Goal: Transaction & Acquisition: Purchase product/service

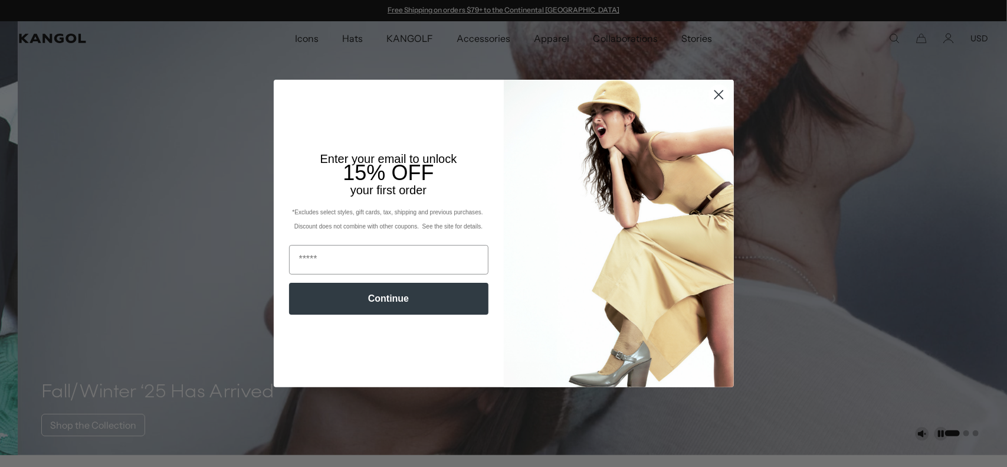
click at [708, 91] on circle "Close dialog" at bounding box center [717, 94] width 19 height 19
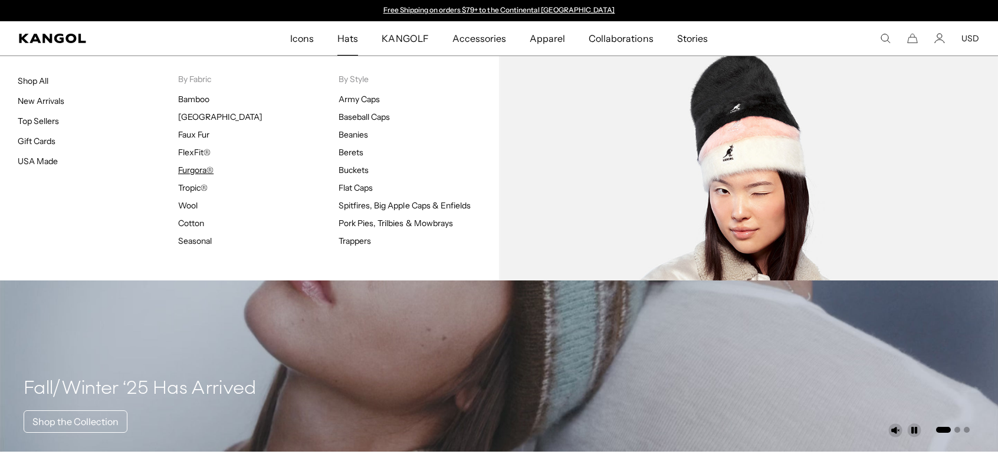
click at [198, 173] on link "Furgora®" at bounding box center [195, 170] width 35 height 11
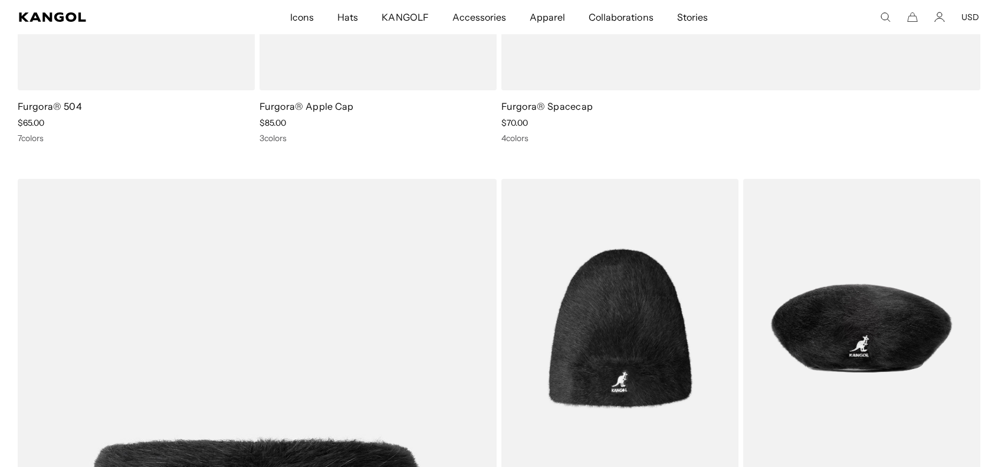
scroll to position [767, 0]
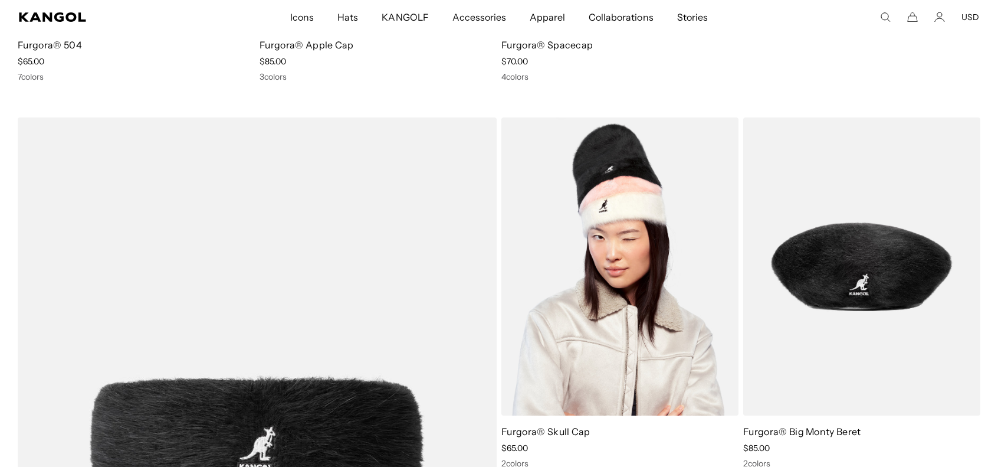
click at [552, 277] on img at bounding box center [619, 266] width 237 height 298
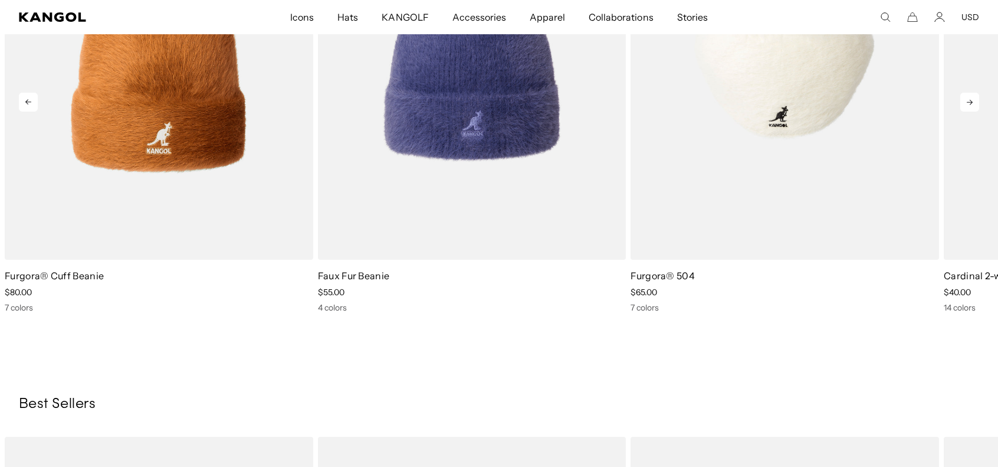
scroll to position [767, 0]
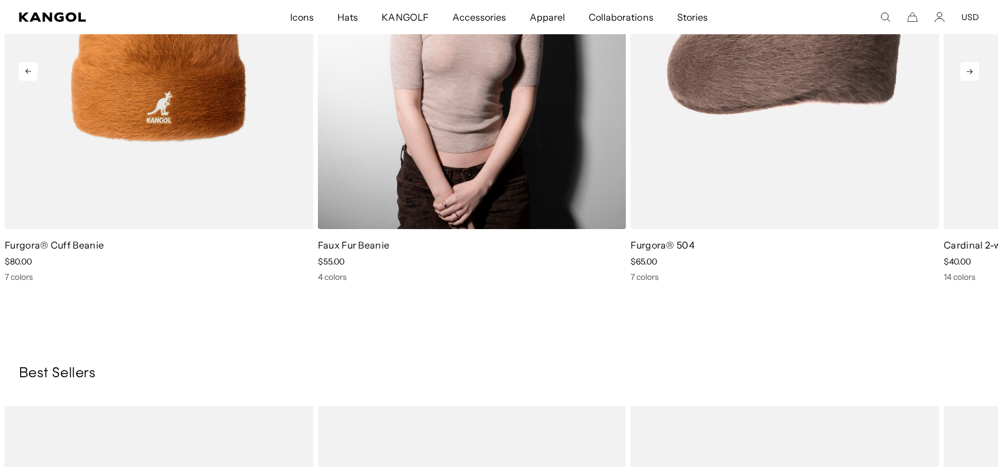
click at [399, 146] on img "2 of 5" at bounding box center [472, 35] width 308 height 387
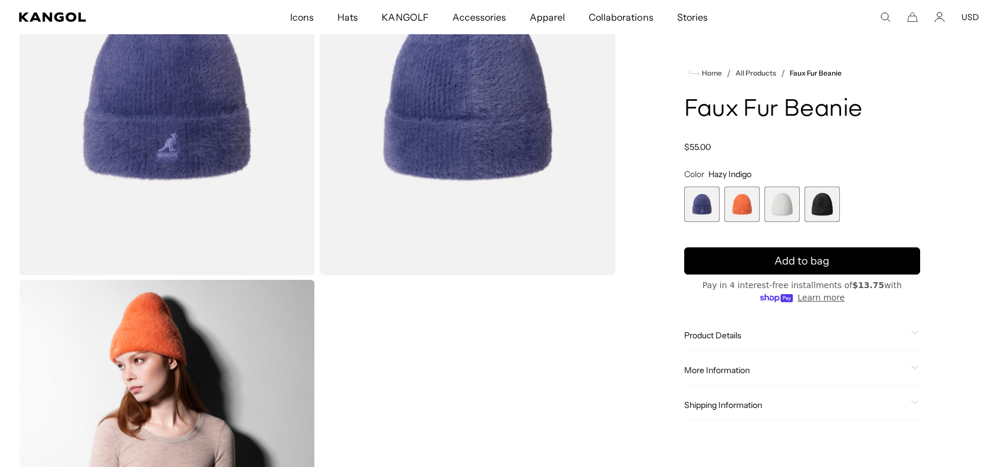
scroll to position [177, 0]
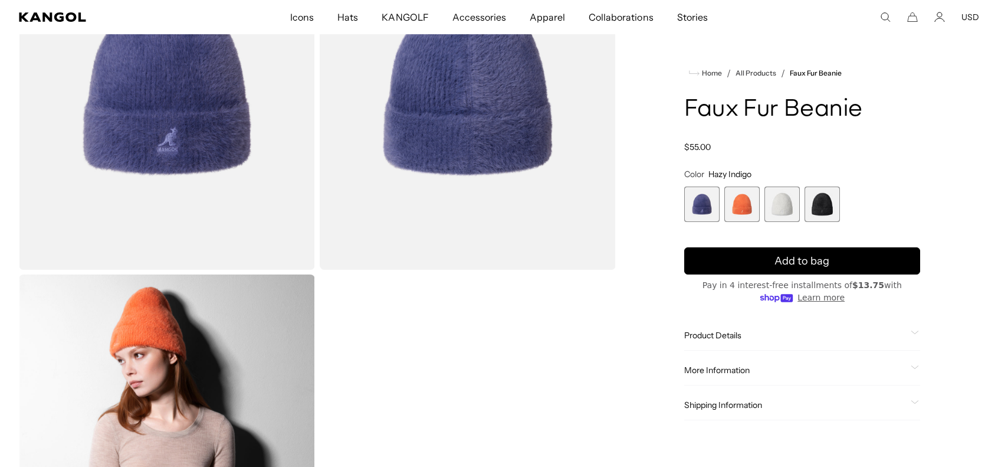
click at [742, 342] on div "Product Details The Faux Fur Beanie is in our top running for a Winter favorite…" at bounding box center [802, 335] width 236 height 30
click at [741, 331] on span "Product Details" at bounding box center [795, 335] width 222 height 11
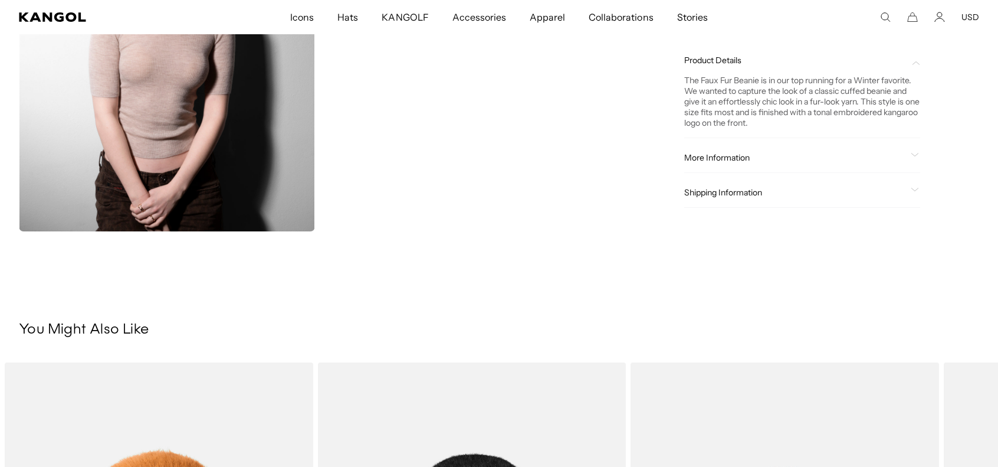
scroll to position [0, 0]
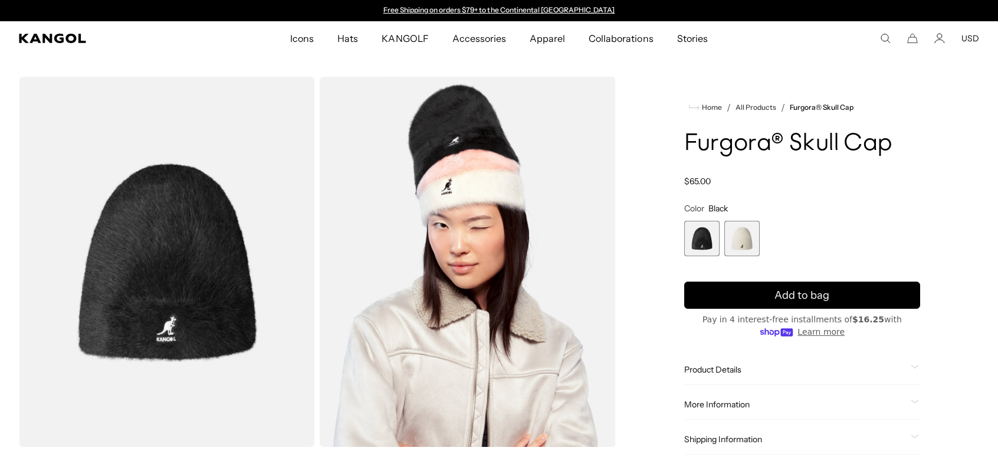
scroll to position [52, 0]
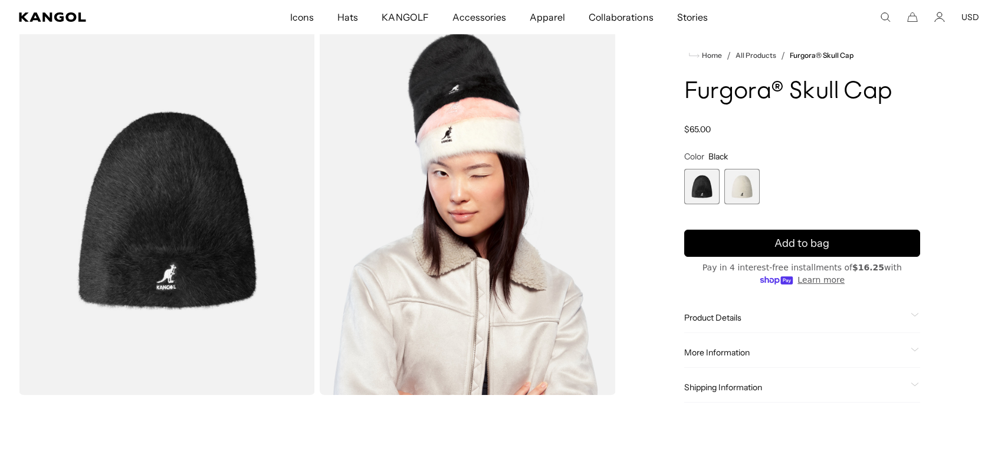
click at [703, 314] on span "Product Details" at bounding box center [795, 317] width 222 height 11
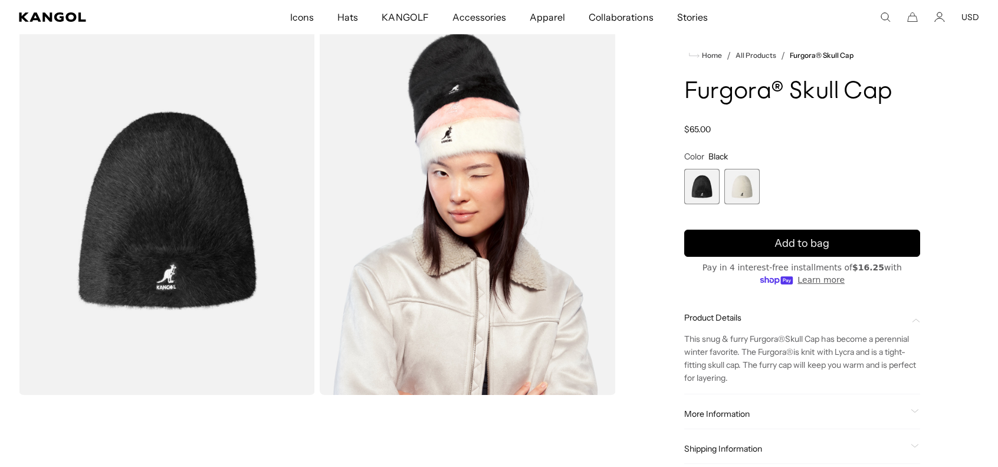
scroll to position [0, 0]
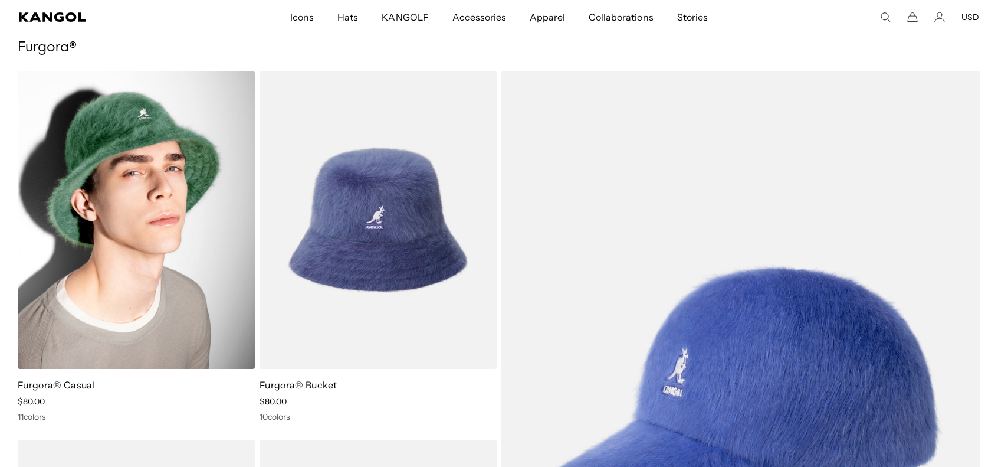
scroll to position [0, 243]
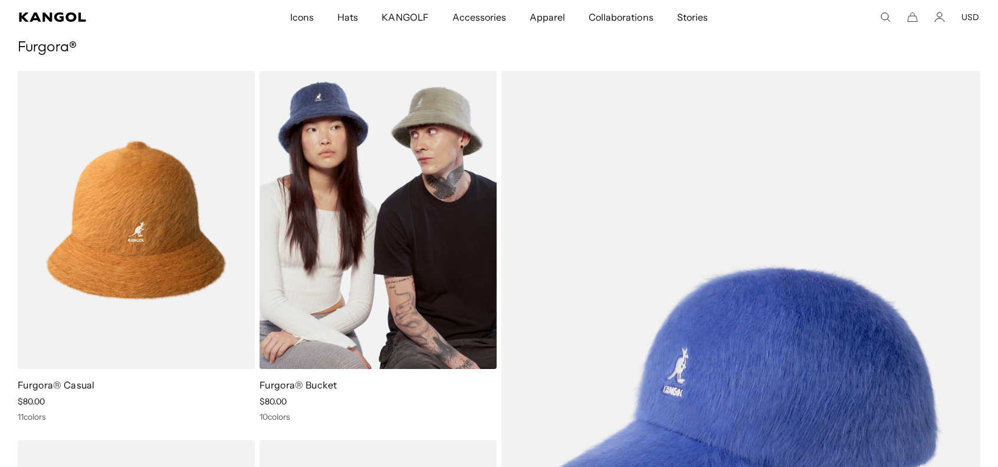
click at [366, 216] on img at bounding box center [377, 220] width 237 height 298
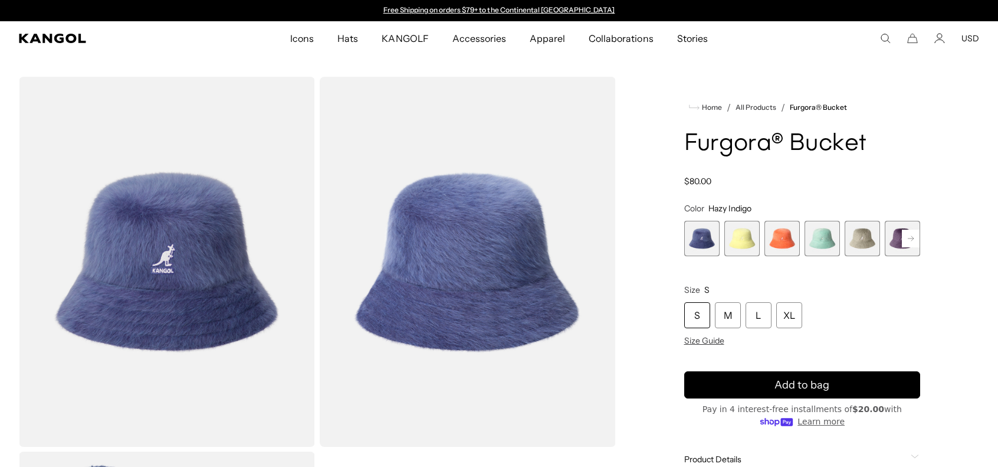
scroll to position [531, 0]
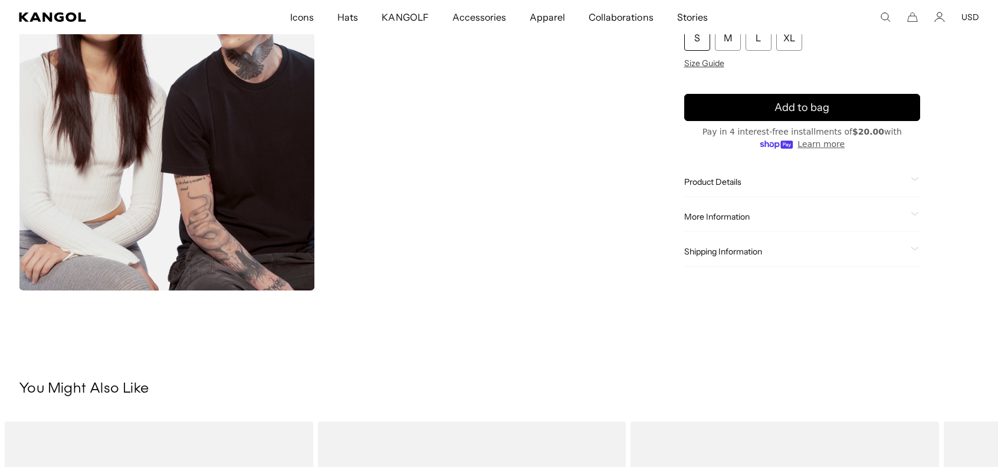
click at [703, 183] on span "Product Details" at bounding box center [795, 181] width 222 height 11
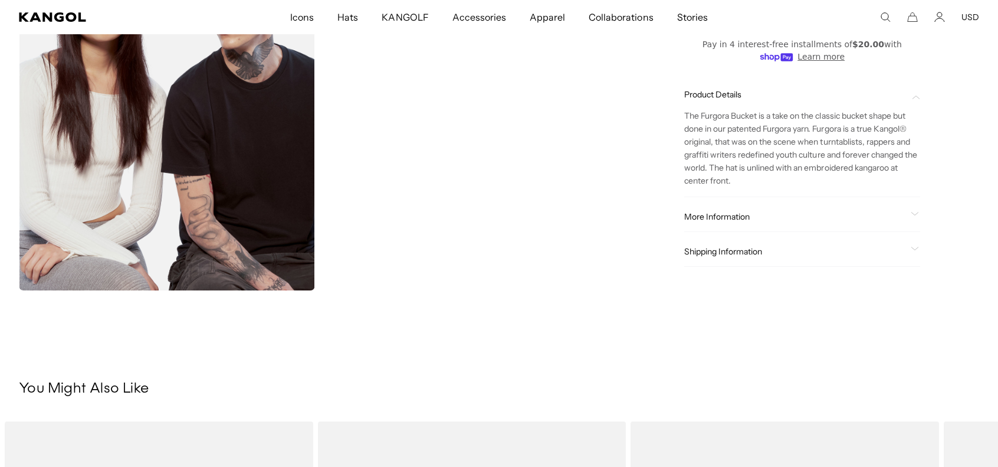
scroll to position [0, 243]
click at [749, 223] on div "More Information Style ID K3477 Shape Bucket Fabrication Furgora Material 45% A…" at bounding box center [802, 217] width 236 height 30
click at [737, 216] on span "More Information" at bounding box center [795, 216] width 222 height 11
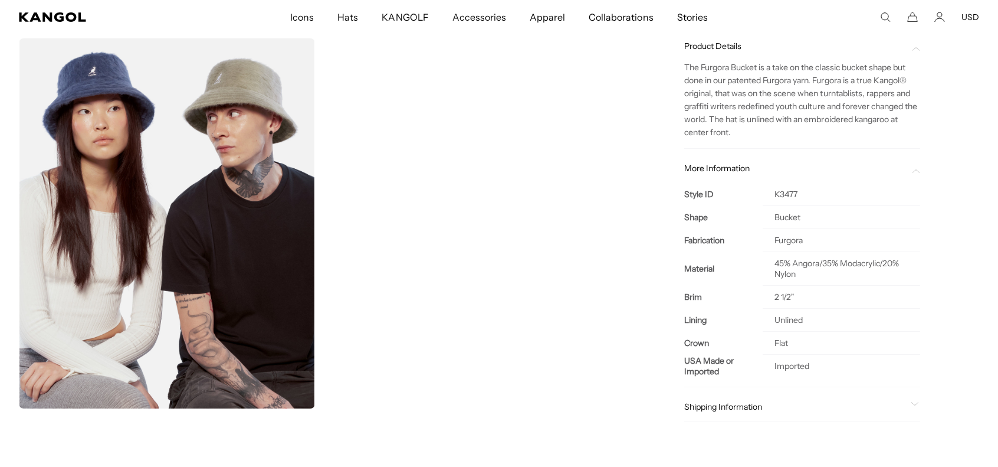
scroll to position [0, 0]
